Goal: Check status: Check status

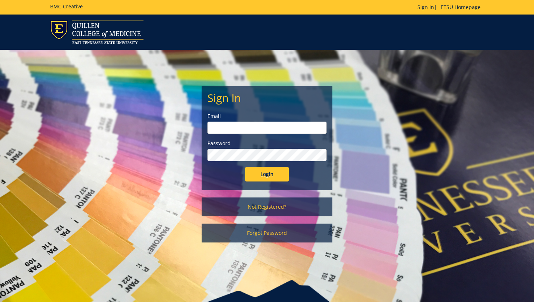
click at [232, 133] on input "email" at bounding box center [267, 128] width 119 height 12
type input "[EMAIL_ADDRESS][DOMAIN_NAME]"
click at [245, 167] on input "Login" at bounding box center [267, 174] width 44 height 15
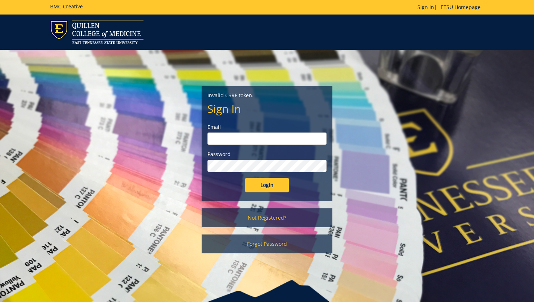
click at [258, 137] on input "email" at bounding box center [267, 139] width 119 height 12
type input "[EMAIL_ADDRESS][DOMAIN_NAME]"
click at [245, 178] on input "Login" at bounding box center [267, 185] width 44 height 15
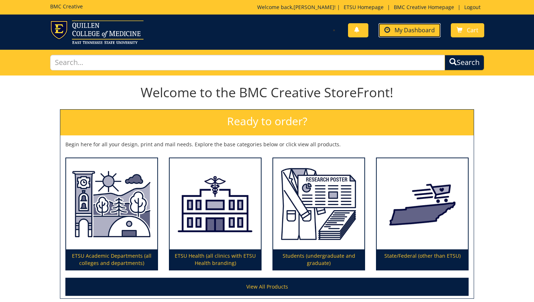
click at [422, 27] on span "My Dashboard" at bounding box center [415, 30] width 40 height 8
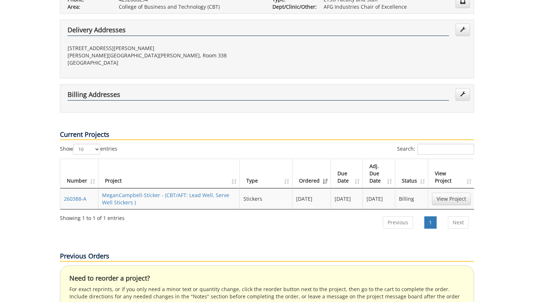
scroll to position [181, 0]
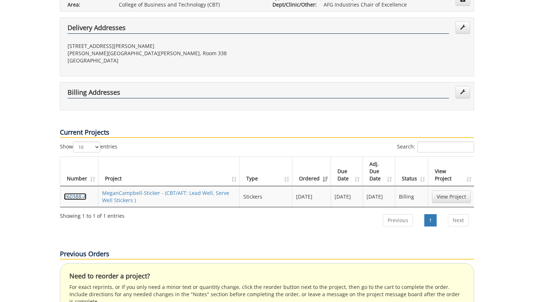
click at [79, 193] on link "260388-A" at bounding box center [75, 196] width 23 height 7
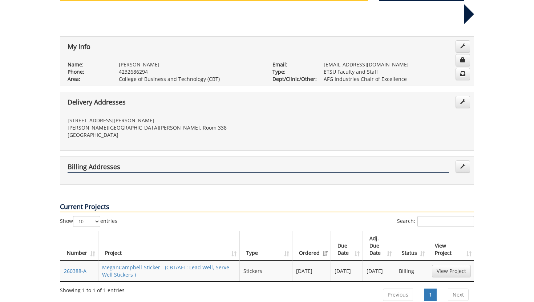
scroll to position [99, 0]
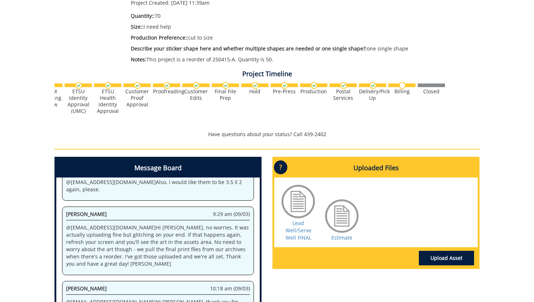
scroll to position [158, 0]
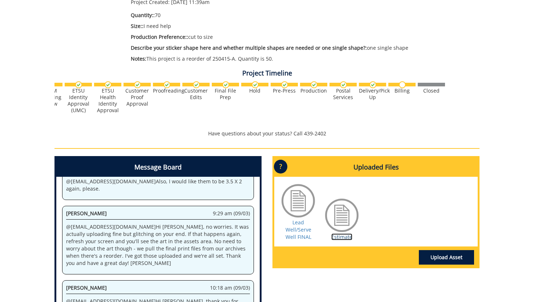
click at [335, 236] on link "Estimate" at bounding box center [342, 237] width 21 height 7
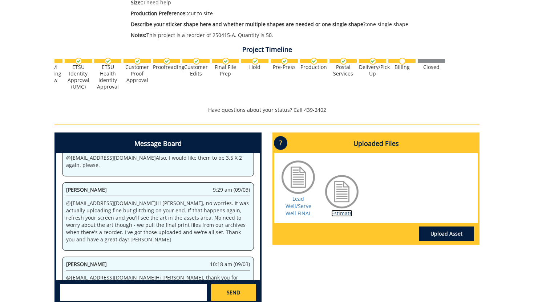
scroll to position [182, 0]
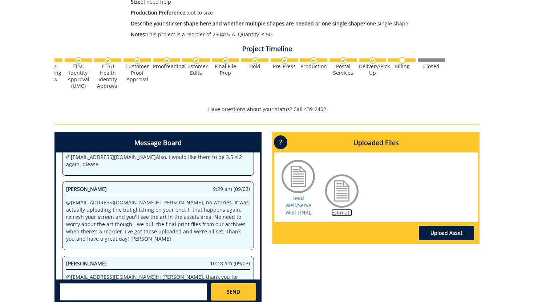
click at [346, 210] on link "Estimate" at bounding box center [342, 212] width 21 height 7
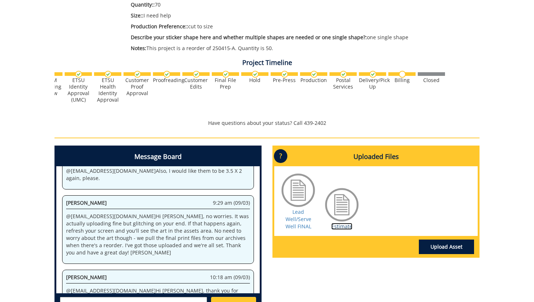
scroll to position [0, 0]
